Goal: Information Seeking & Learning: Learn about a topic

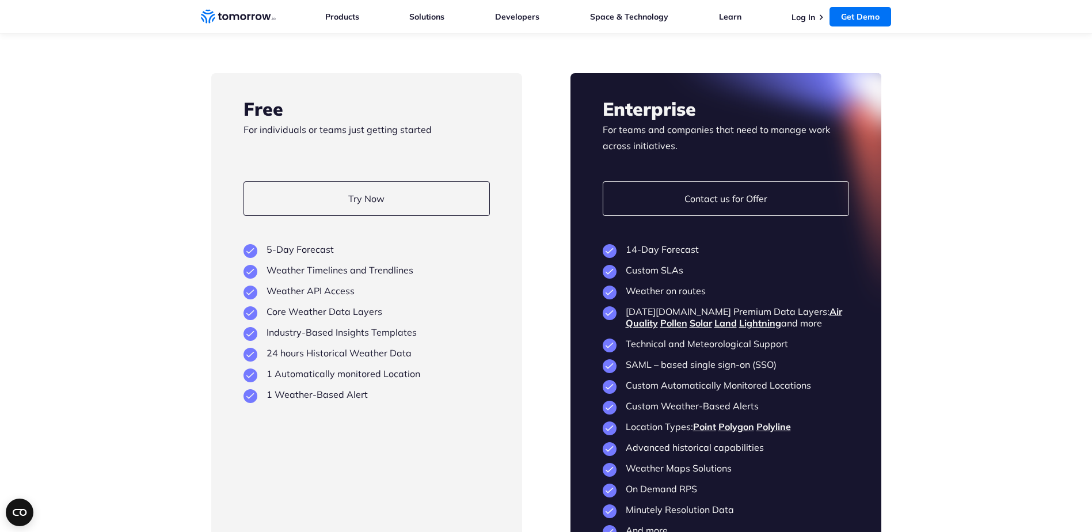
scroll to position [2649, 0]
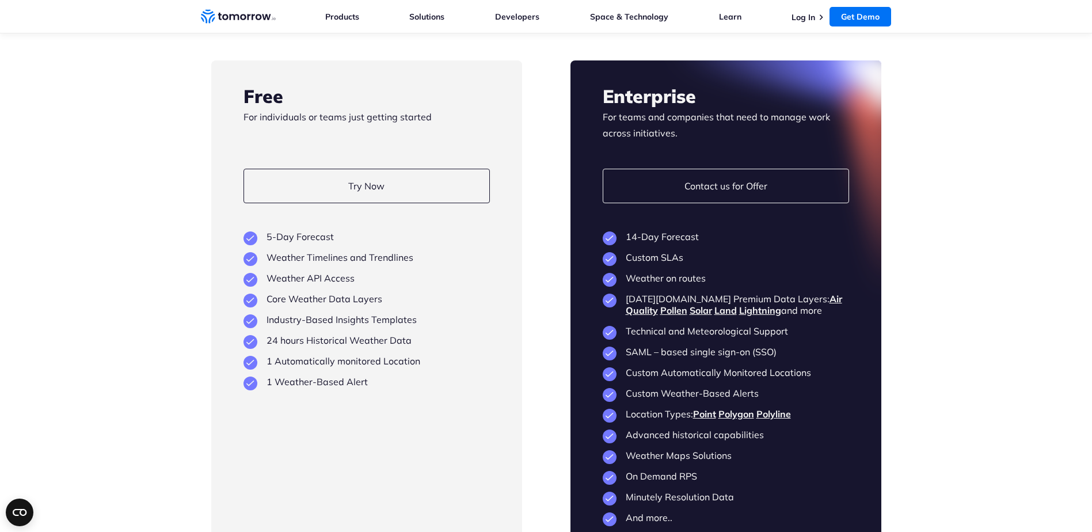
click at [99, 417] on section "Flexible Plans Built to Scale as You Grow Free For individuals or teams just ge…" at bounding box center [546, 270] width 1092 height 649
drag, startPoint x: 268, startPoint y: 220, endPoint x: 322, endPoint y: 221, distance: 54.1
click at [322, 231] on li "5-Day Forecast" at bounding box center [367, 237] width 246 height 12
drag, startPoint x: 322, startPoint y: 221, endPoint x: 397, endPoint y: 248, distance: 79.4
click at [397, 248] on ul "5-Day Forecast Weather Timelines and Trendlines Weather API Access Core Weather…" at bounding box center [367, 309] width 246 height 157
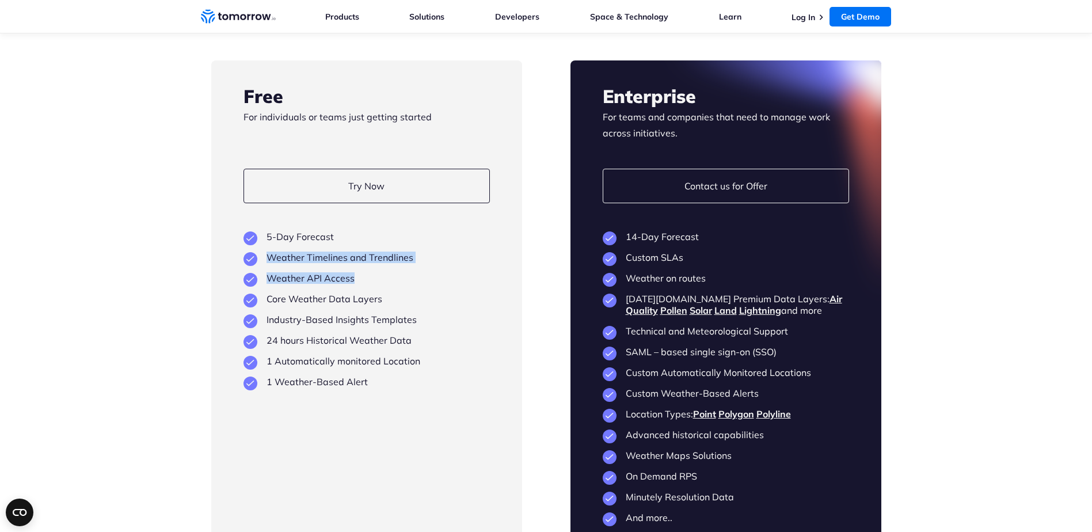
drag, startPoint x: 397, startPoint y: 248, endPoint x: 349, endPoint y: 258, distance: 48.9
click at [349, 272] on li "Weather API Access" at bounding box center [367, 278] width 246 height 12
drag, startPoint x: 351, startPoint y: 262, endPoint x: 267, endPoint y: 262, distance: 84.6
click at [267, 272] on li "Weather API Access" at bounding box center [367, 278] width 246 height 12
drag, startPoint x: 267, startPoint y: 262, endPoint x: 339, endPoint y: 286, distance: 76.5
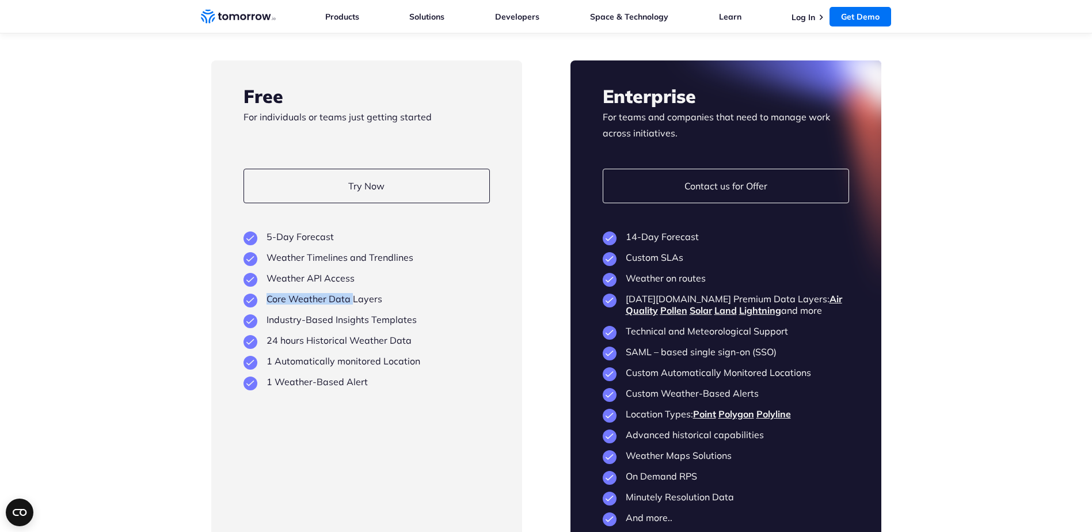
click at [339, 293] on li "Core Weather Data Layers" at bounding box center [367, 299] width 246 height 12
drag, startPoint x: 339, startPoint y: 287, endPoint x: 339, endPoint y: 311, distance: 23.6
click at [339, 311] on ul "5-Day Forecast Weather Timelines and Trendlines Weather API Access Core Weather…" at bounding box center [367, 309] width 246 height 157
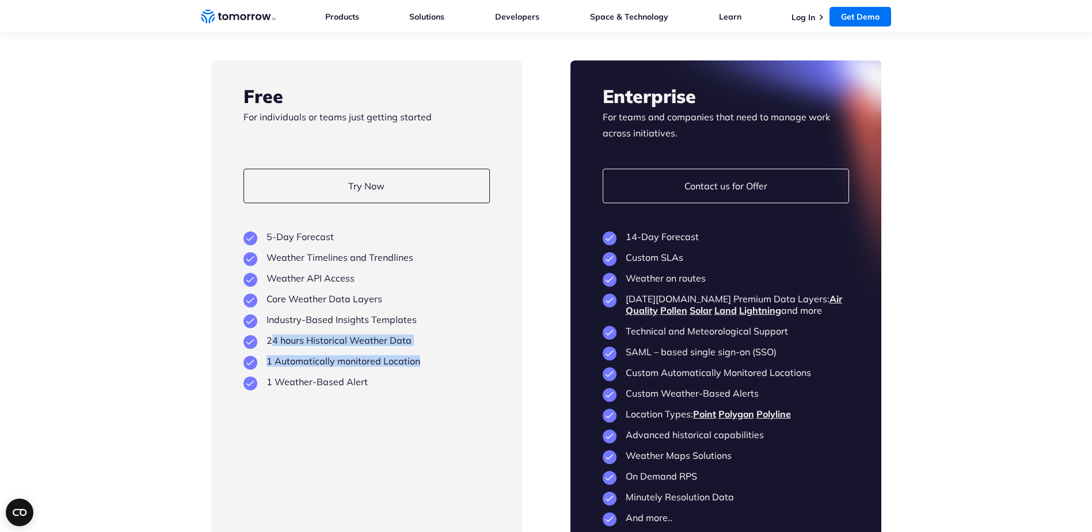
drag, startPoint x: 339, startPoint y: 311, endPoint x: 415, endPoint y: 329, distance: 78.2
click at [415, 329] on ul "5-Day Forecast Weather Timelines and Trendlines Weather API Access Core Weather…" at bounding box center [367, 309] width 246 height 157
drag, startPoint x: 405, startPoint y: 340, endPoint x: 255, endPoint y: 332, distance: 150.4
click at [255, 332] on ul "5-Day Forecast Weather Timelines and Trendlines Weather API Access Core Weather…" at bounding box center [367, 309] width 246 height 157
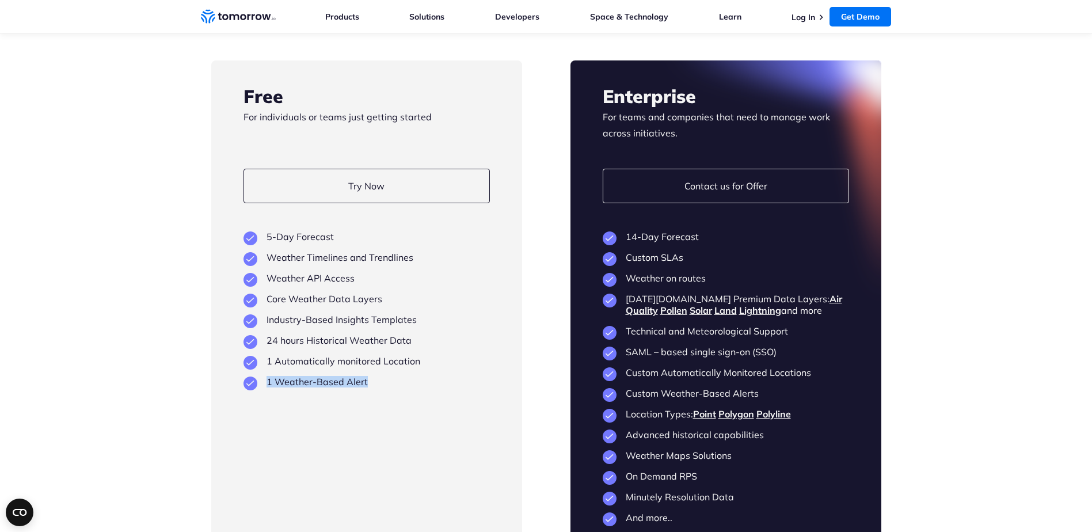
drag, startPoint x: 255, startPoint y: 332, endPoint x: 265, endPoint y: 351, distance: 21.1
click at [265, 351] on ul "5-Day Forecast Weather Timelines and Trendlines Weather API Access Core Weather…" at bounding box center [367, 309] width 246 height 157
drag, startPoint x: 265, startPoint y: 351, endPoint x: 340, endPoint y: 379, distance: 80.2
click at [340, 379] on div "Free For individuals or teams just getting started Try Now View Key Features 5-…" at bounding box center [366, 304] width 311 height 489
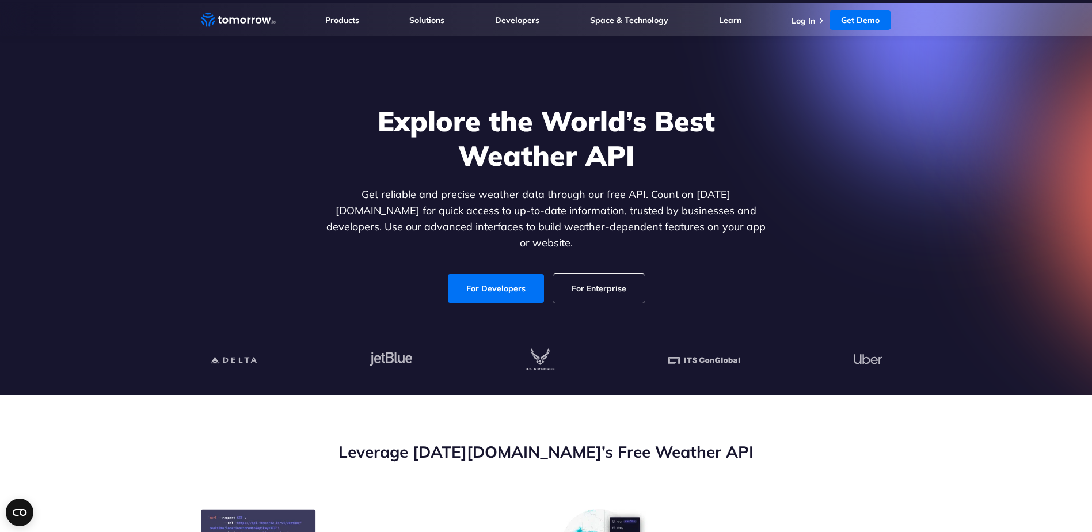
scroll to position [0, 0]
